Goal: Navigation & Orientation: Find specific page/section

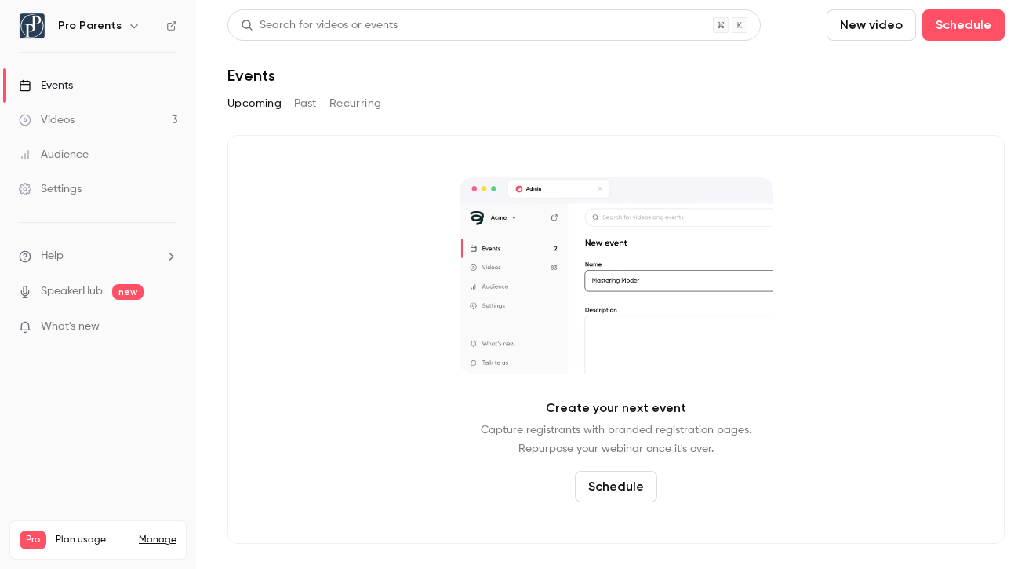
click at [56, 81] on div "Events" at bounding box center [46, 86] width 54 height 16
click at [97, 25] on h6 "Pro Parents" at bounding box center [90, 26] width 64 height 16
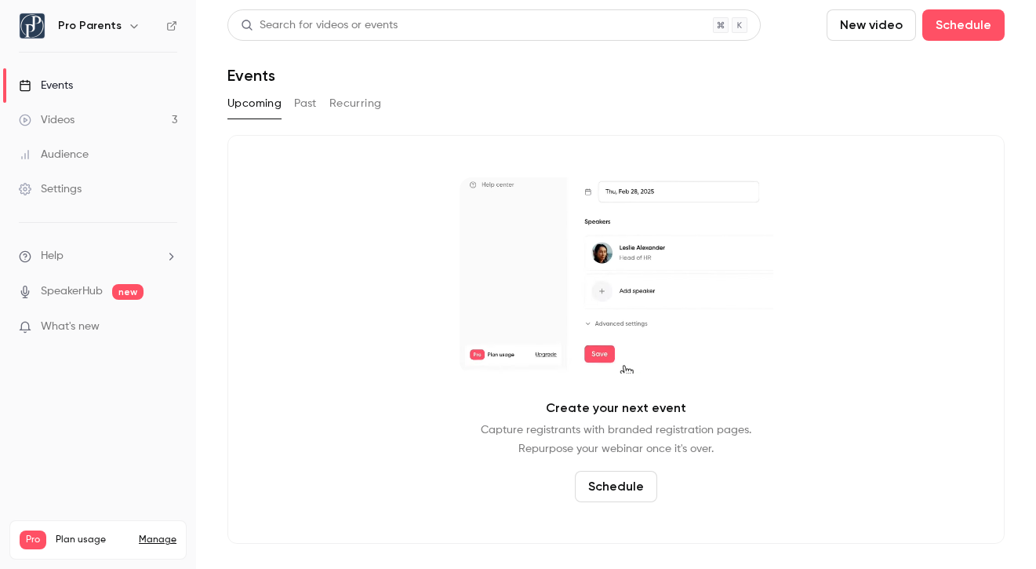
click at [33, 27] on img at bounding box center [32, 25] width 25 height 25
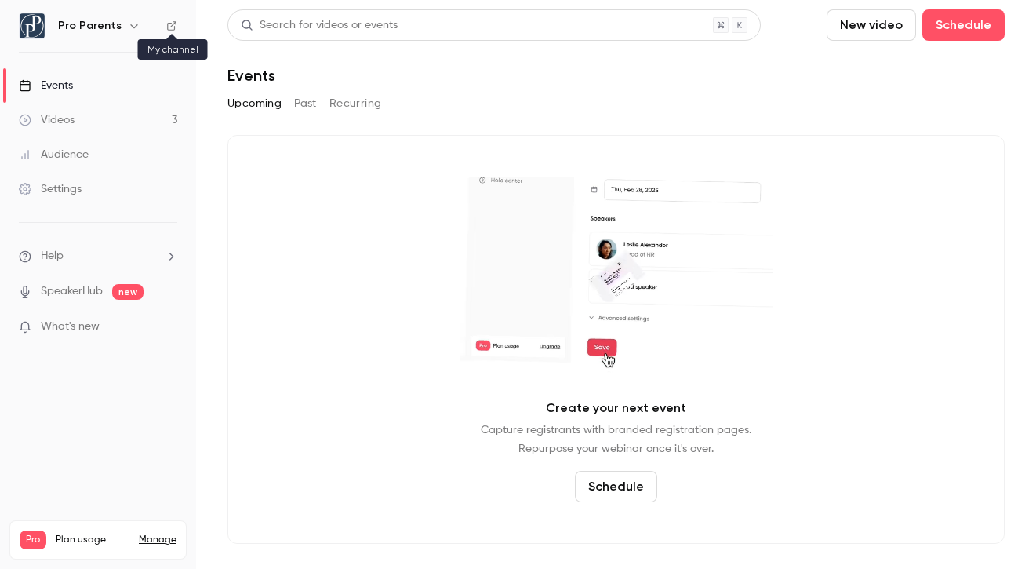
click at [175, 28] on icon at bounding box center [171, 25] width 9 height 9
